Goal: Check status: Check status

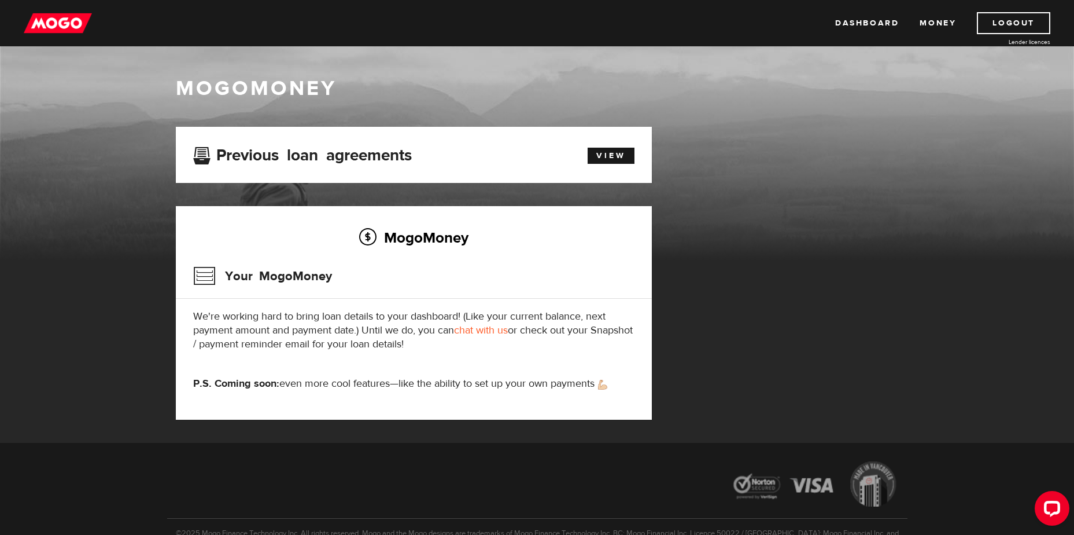
click at [477, 329] on link "chat with us" at bounding box center [481, 329] width 54 height 13
click at [988, 209] on div "MogoMoney" at bounding box center [537, 167] width 1074 height 185
click at [982, 152] on div "MogoMoney" at bounding box center [537, 167] width 1074 height 185
click at [1012, 131] on div "MogoMoney" at bounding box center [537, 167] width 1074 height 185
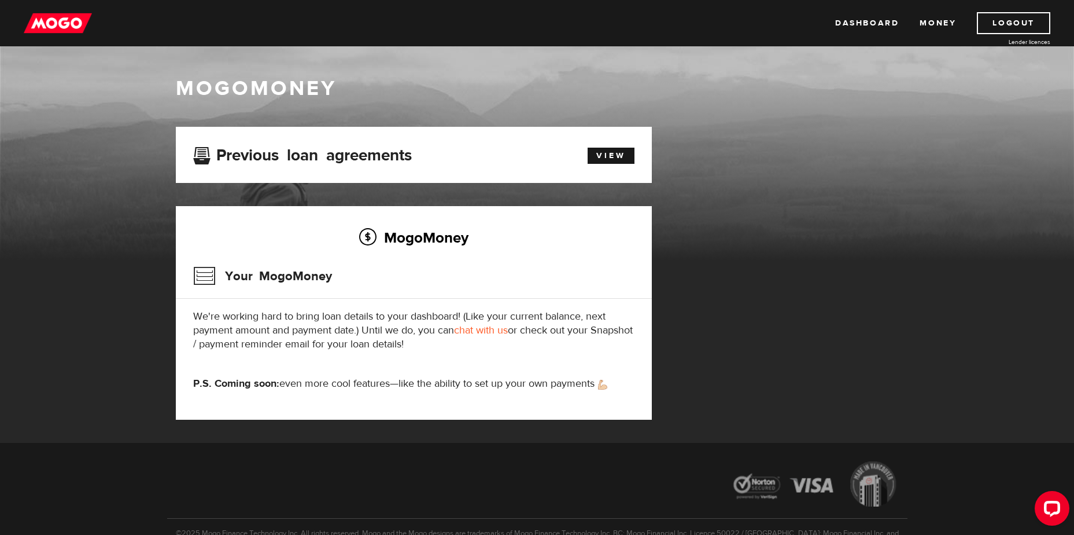
click at [1012, 259] on div "MogoMoney MogoMoney Your MogoMoney application Expired Your MogoMoney credit de…" at bounding box center [537, 244] width 1074 height 396
click at [551, 254] on div "MogoMoney Your MogoMoney We're working hard to bring loan details to your dashb…" at bounding box center [414, 312] width 476 height 213
click at [616, 160] on link "View" at bounding box center [611, 156] width 47 height 16
